Goal: Task Accomplishment & Management: Manage account settings

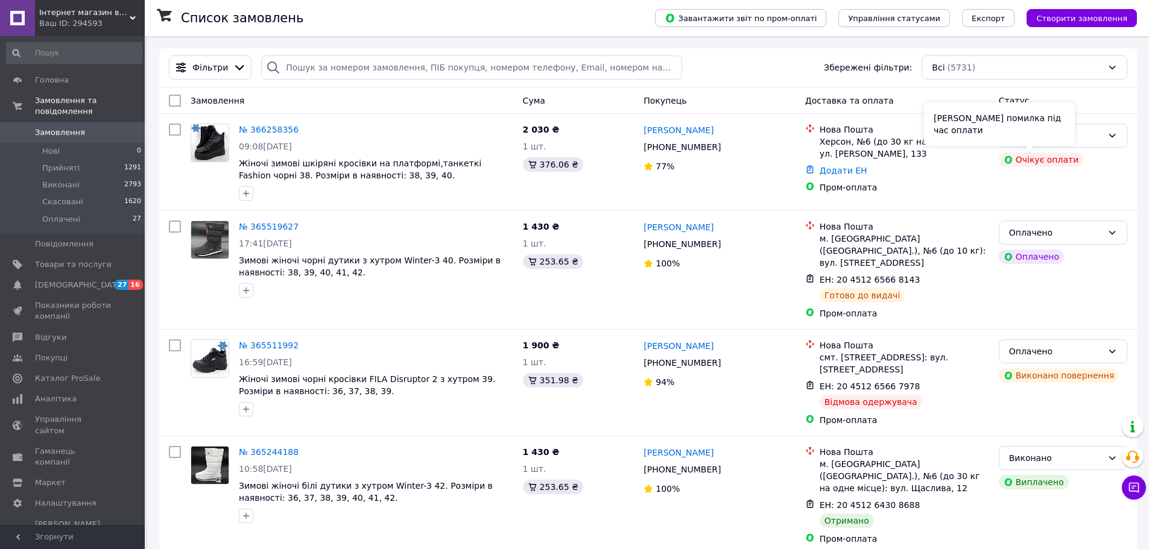
click at [1073, 142] on div "[PERSON_NAME] помилка під час оплати" at bounding box center [999, 124] width 151 height 43
click at [1114, 139] on icon at bounding box center [1112, 136] width 10 height 10
click at [1066, 180] on li "Скасовано" at bounding box center [1062, 184] width 127 height 22
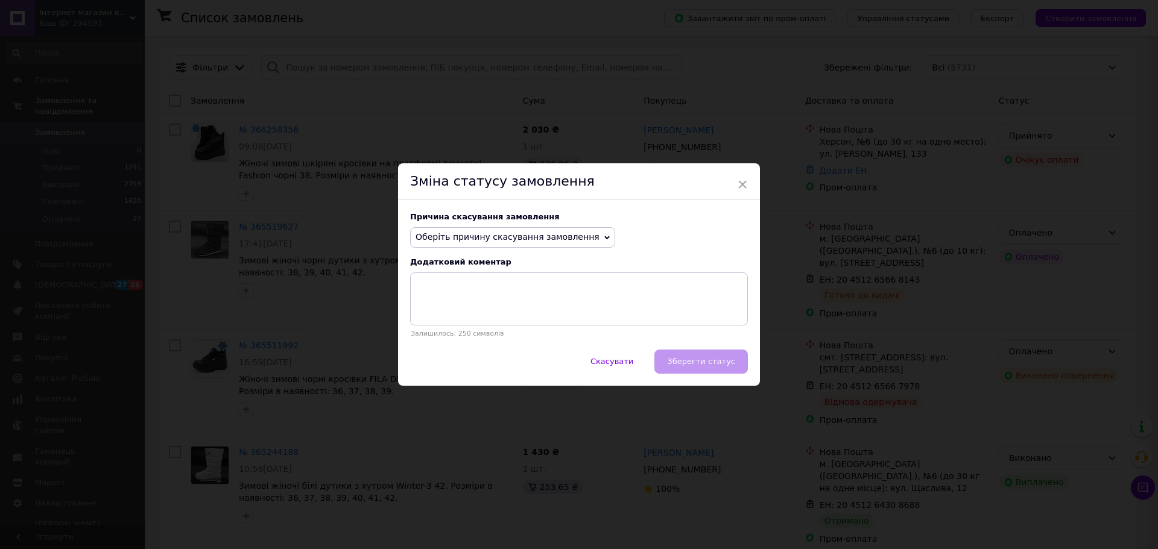
click at [581, 249] on div "Причина скасування замовлення Оберіть причину скасування замовлення Немає в ная…" at bounding box center [579, 275] width 362 height 150
click at [567, 241] on span "Оберіть причину скасування замовлення" at bounding box center [507, 237] width 184 height 10
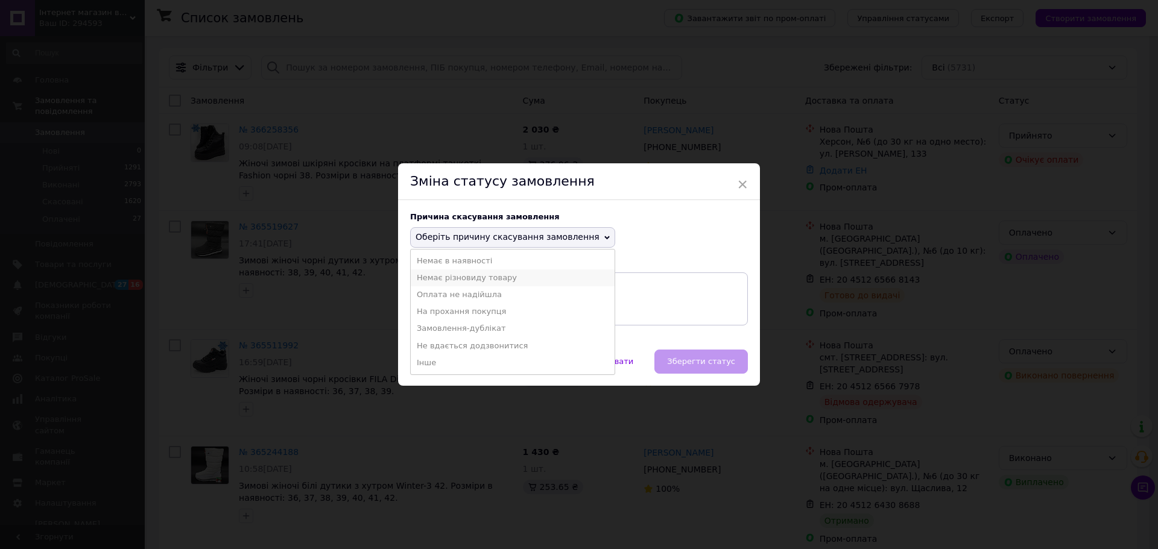
click at [543, 286] on li "Немає різновиду товару" at bounding box center [513, 278] width 204 height 17
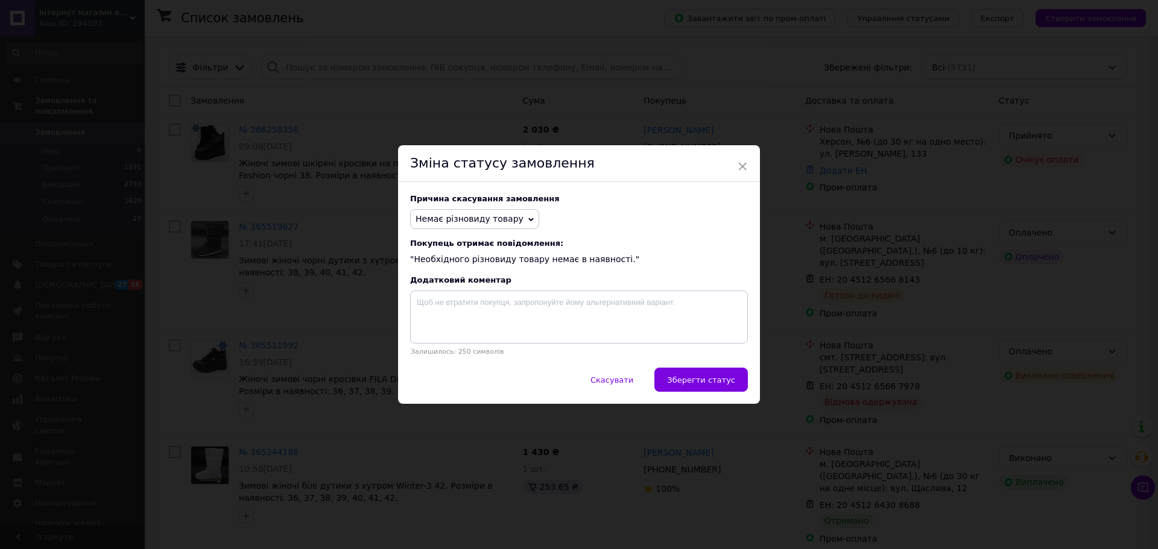
click at [507, 218] on span "Немає різновиду товару" at bounding box center [469, 219] width 108 height 10
click at [484, 262] on li "Оплата не надійшла" at bounding box center [475, 259] width 128 height 17
click at [718, 385] on span "Зберегти статус" at bounding box center [701, 380] width 68 height 9
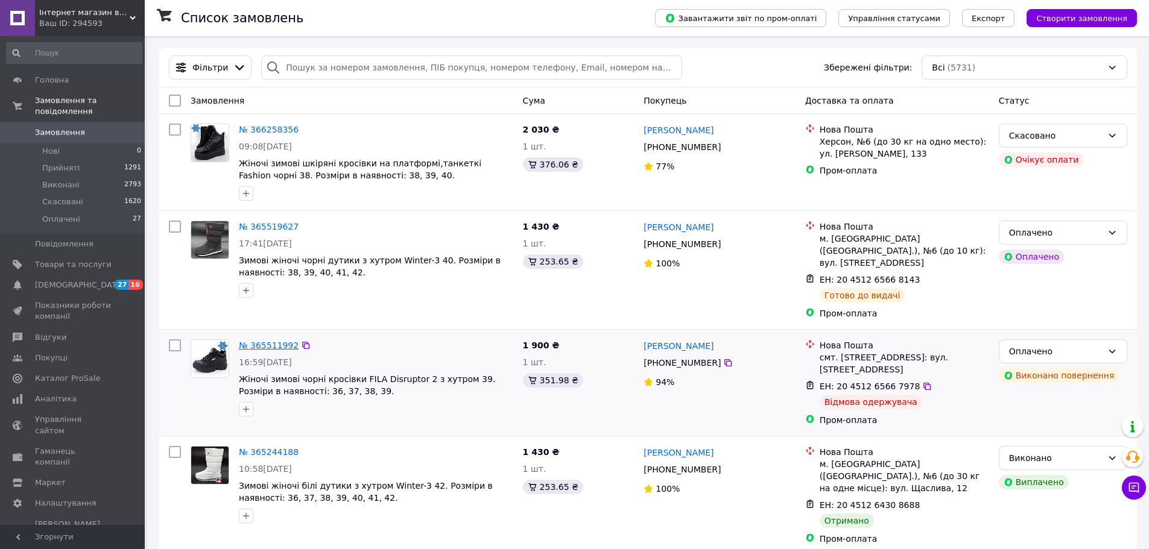
click at [272, 341] on link "№ 365511992" at bounding box center [269, 346] width 60 height 10
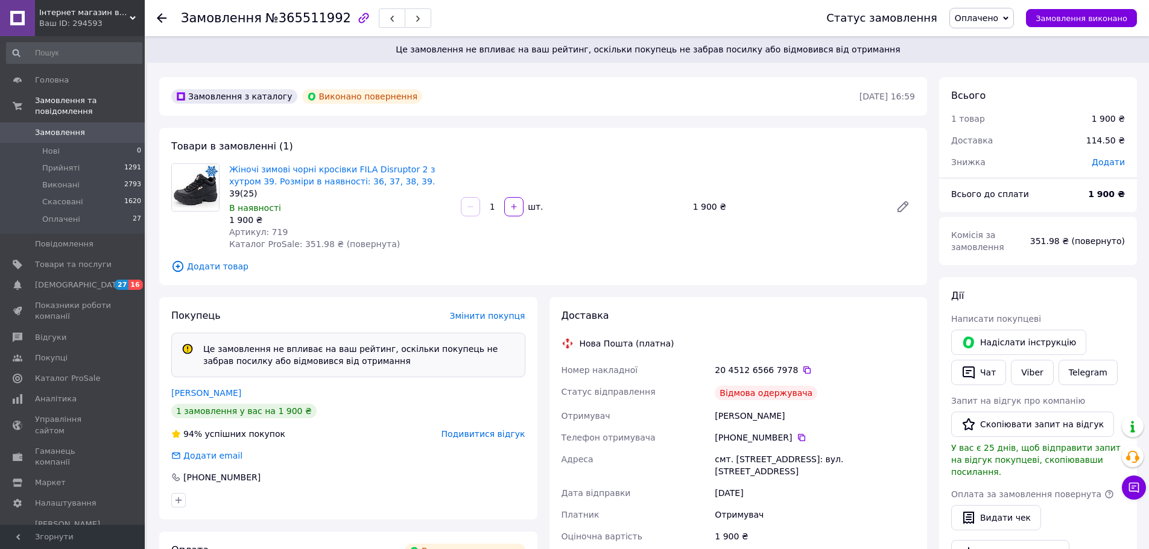
click at [472, 432] on span "Подивитися відгук" at bounding box center [483, 434] width 84 height 10
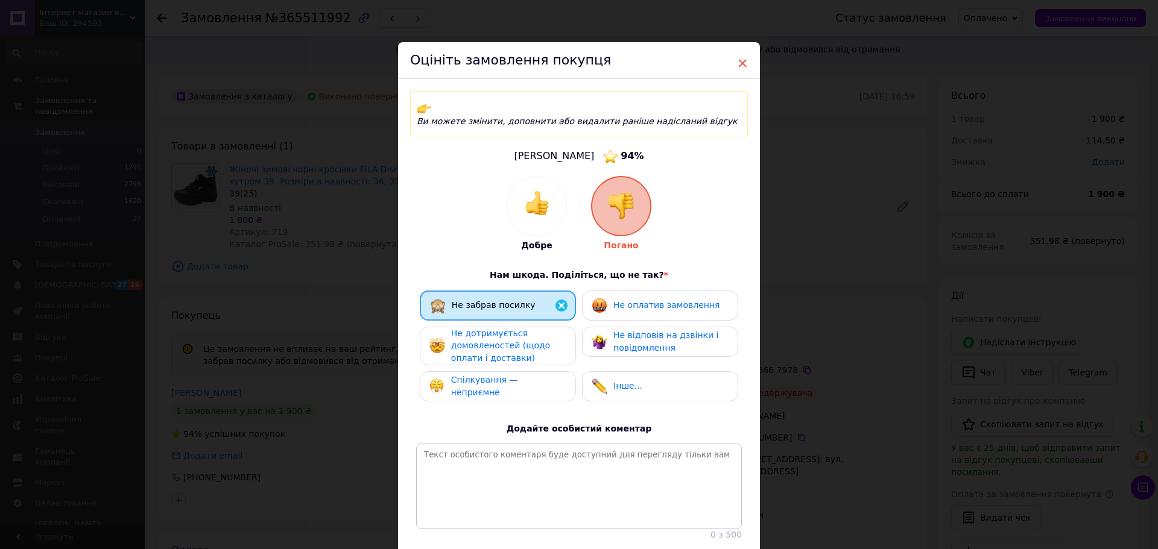
click at [737, 63] on span "×" at bounding box center [742, 63] width 11 height 21
